Goal: Information Seeking & Learning: Learn about a topic

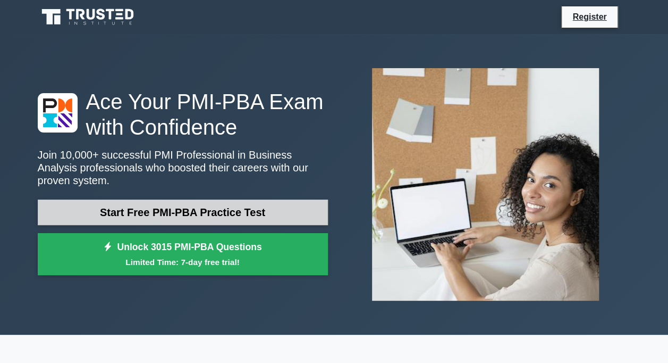
click at [167, 199] on link "Start Free PMI-PBA Practice Test" at bounding box center [183, 212] width 290 height 26
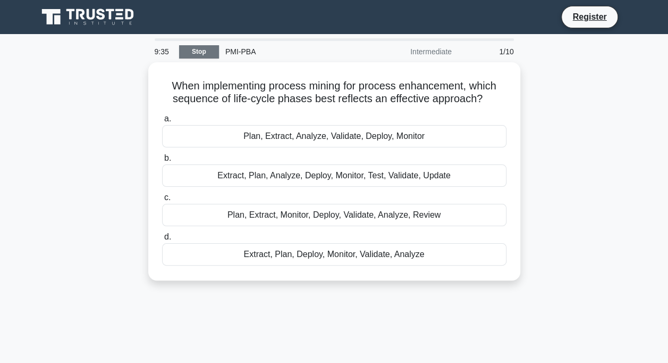
click at [190, 52] on link "Stop" at bounding box center [199, 51] width 40 height 13
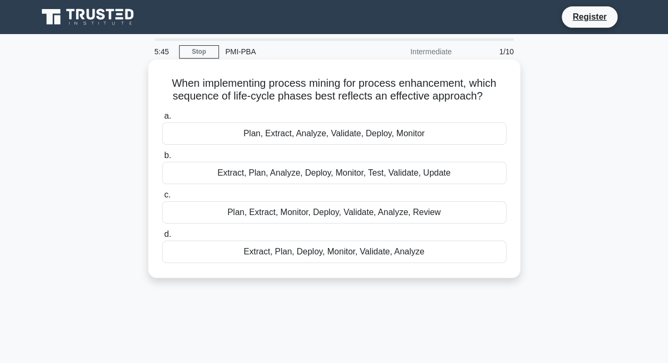
click at [393, 141] on div "Plan, Extract, Analyze, Validate, Deploy, Monitor" at bounding box center [334, 133] width 344 height 22
click at [162, 120] on input "a. Plan, Extract, Analyze, Validate, Deploy, Monitor" at bounding box center [162, 116] width 0 height 7
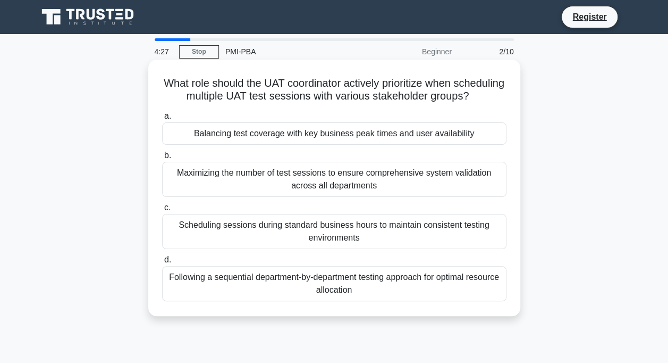
click at [394, 299] on div "Following a sequential department-by-department testing approach for optimal re…" at bounding box center [334, 283] width 344 height 35
click at [162, 263] on input "d. Following a sequential department-by-department testing approach for optimal…" at bounding box center [162, 259] width 0 height 7
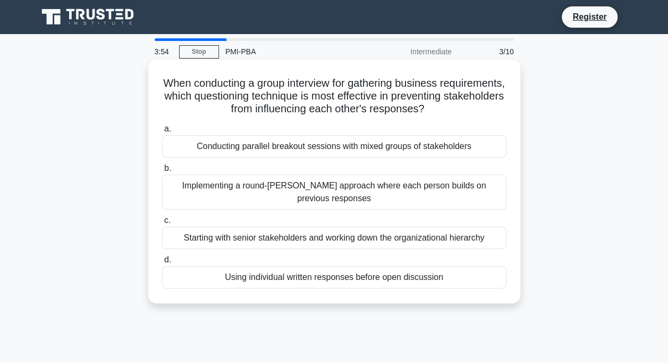
click at [271, 266] on div "Using individual written responses before open discussion" at bounding box center [334, 277] width 344 height 22
click at [162, 263] on input "d. Using individual written responses before open discussion" at bounding box center [162, 259] width 0 height 7
